Goal: Find specific page/section: Find specific page/section

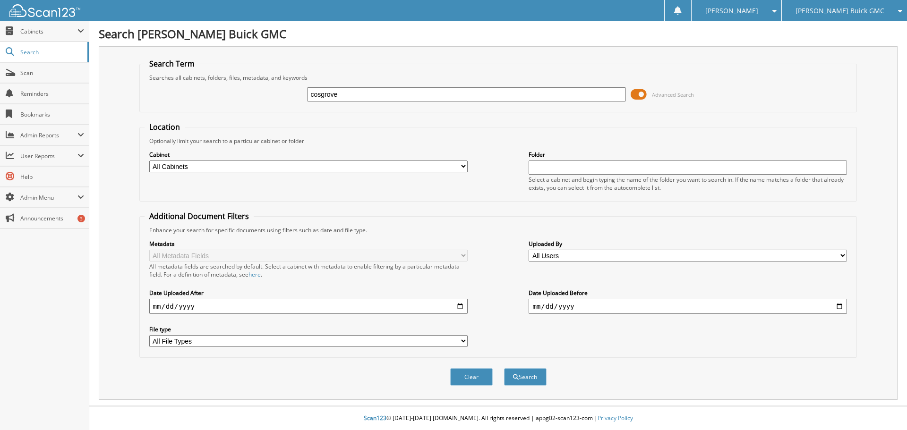
type input "cosgrove"
click at [504, 368] on button "Search" at bounding box center [525, 376] width 43 height 17
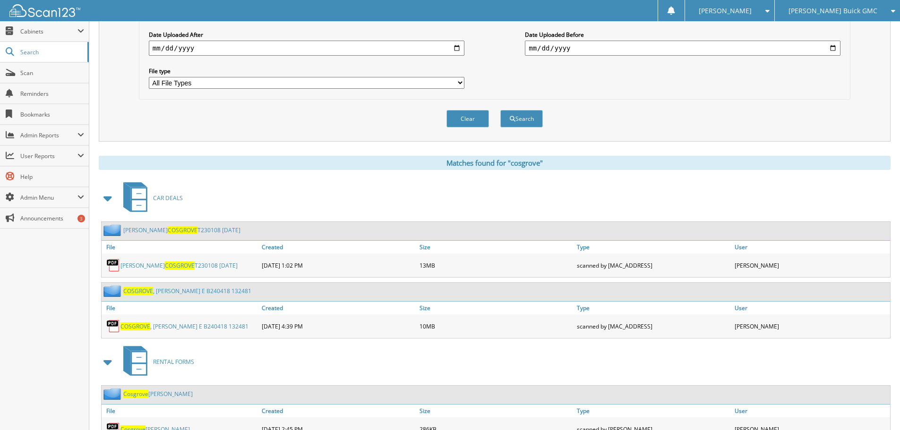
scroll to position [264, 0]
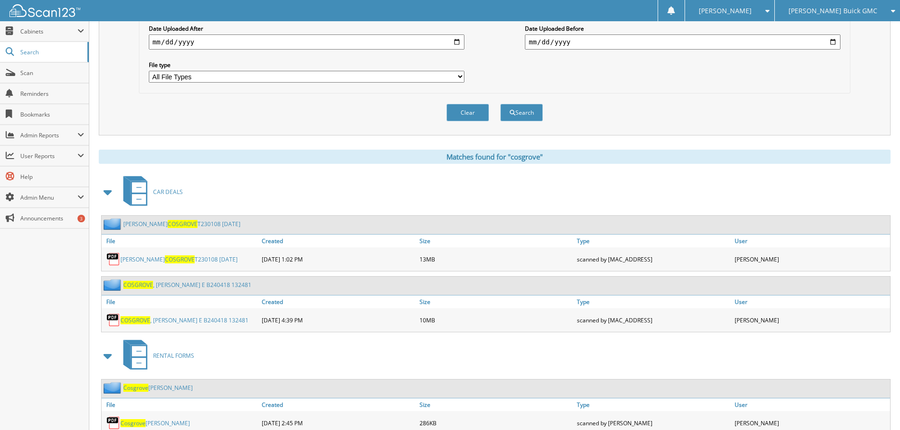
click at [212, 284] on link "[PERSON_NAME] E B240418 132481" at bounding box center [187, 285] width 128 height 8
